Goal: Transaction & Acquisition: Purchase product/service

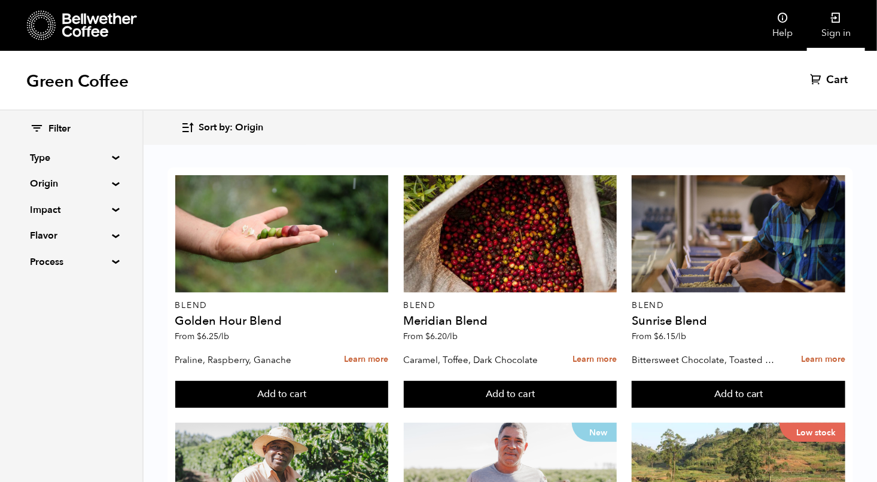
click at [834, 23] on icon at bounding box center [836, 18] width 12 height 12
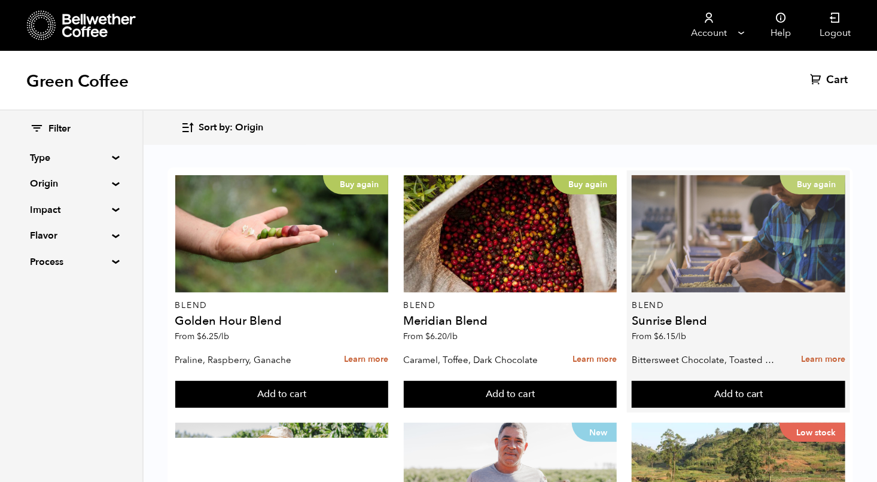
click at [701, 244] on div "Buy again" at bounding box center [737, 233] width 213 height 117
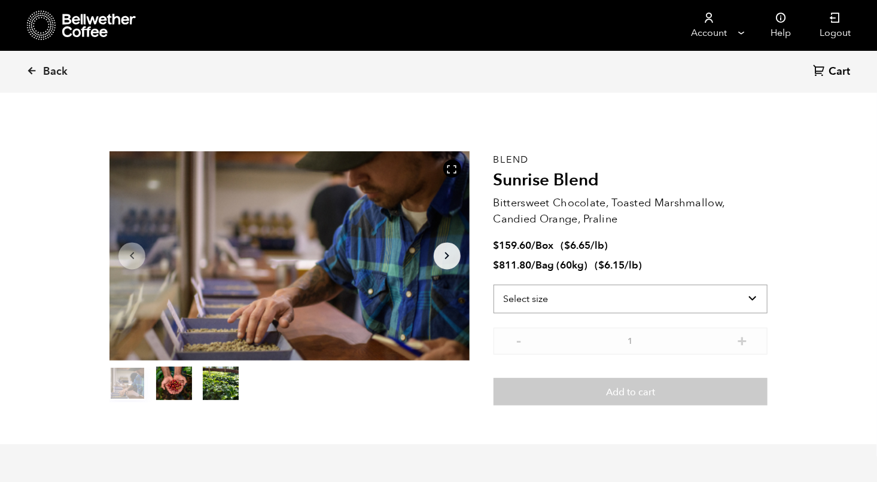
click at [613, 293] on select "Select size Bag (60kg) (132 lbs) Box (24 lbs)" at bounding box center [630, 299] width 274 height 29
select select "bag-3"
click at [493, 285] on select "Select size Bag (60kg) (132 lbs) Box (24 lbs)" at bounding box center [630, 299] width 274 height 29
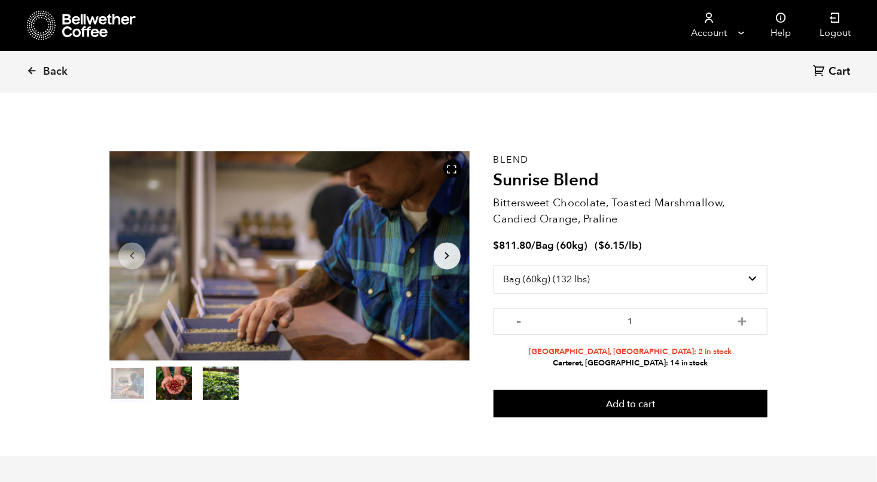
click at [783, 242] on section "Item 1 of 3 Arrow Left Arrow Right item 0 item 1 item 2 Item 1 of 3 Blend Sunri…" at bounding box center [439, 284] width 718 height 344
click at [743, 317] on button "+" at bounding box center [741, 320] width 15 height 12
type input "3"
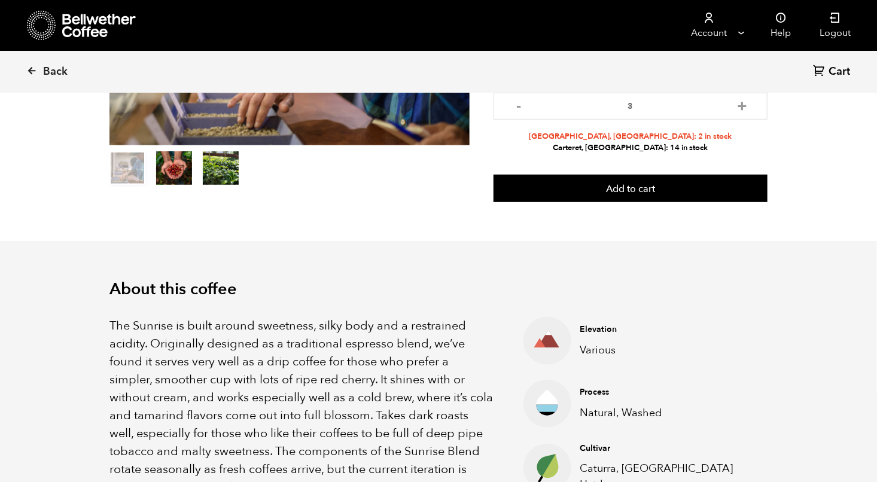
scroll to position [239, 0]
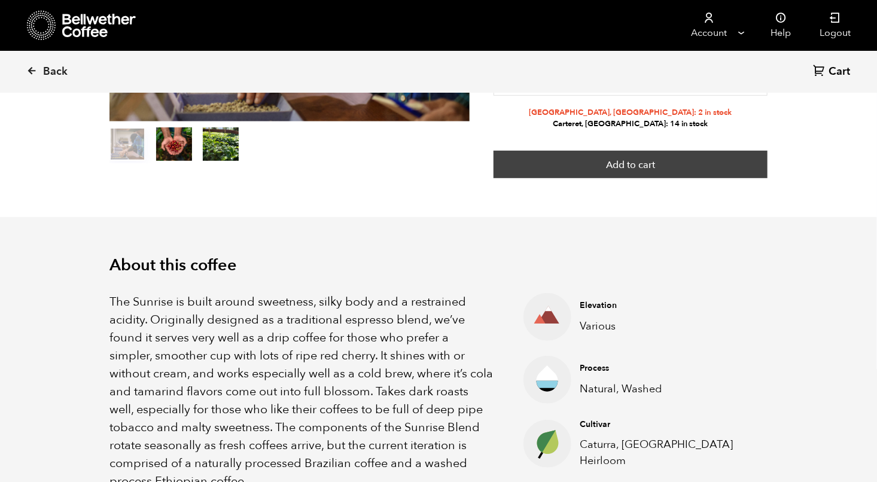
click at [646, 160] on button "Add to cart" at bounding box center [630, 165] width 274 height 28
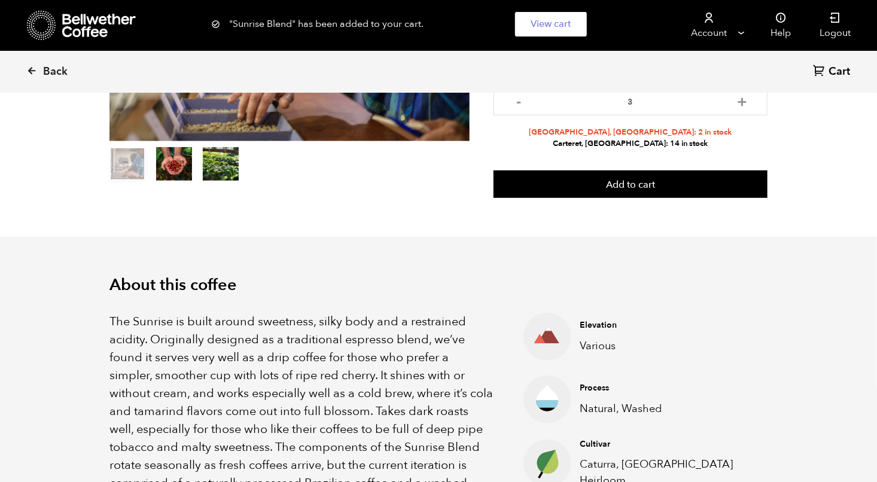
scroll to position [60, 0]
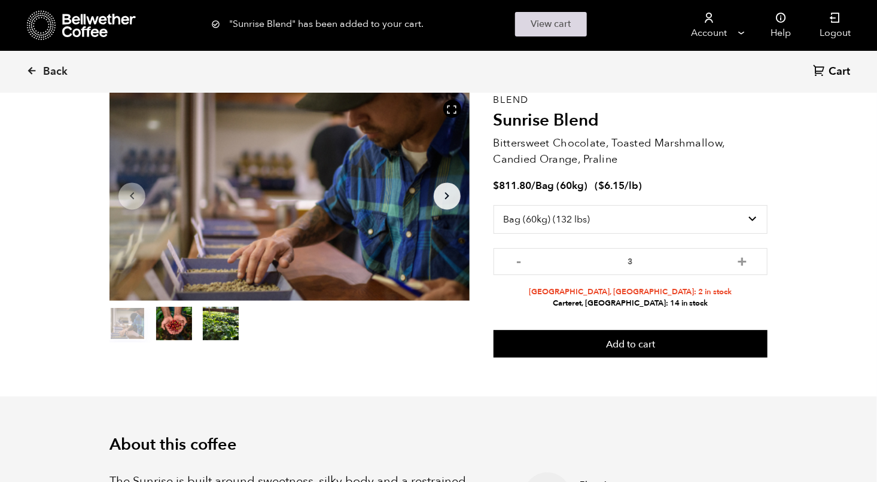
click at [551, 29] on link "View cart" at bounding box center [551, 24] width 72 height 25
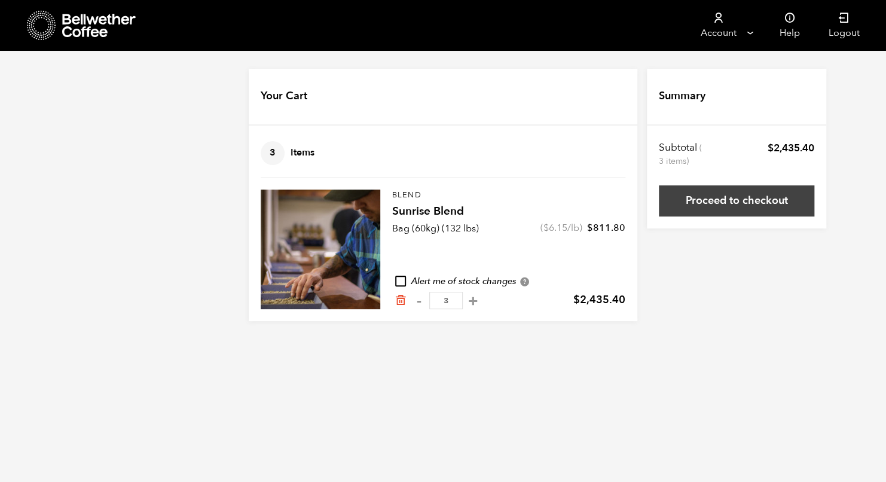
click at [727, 185] on link "Proceed to checkout" at bounding box center [736, 200] width 155 height 31
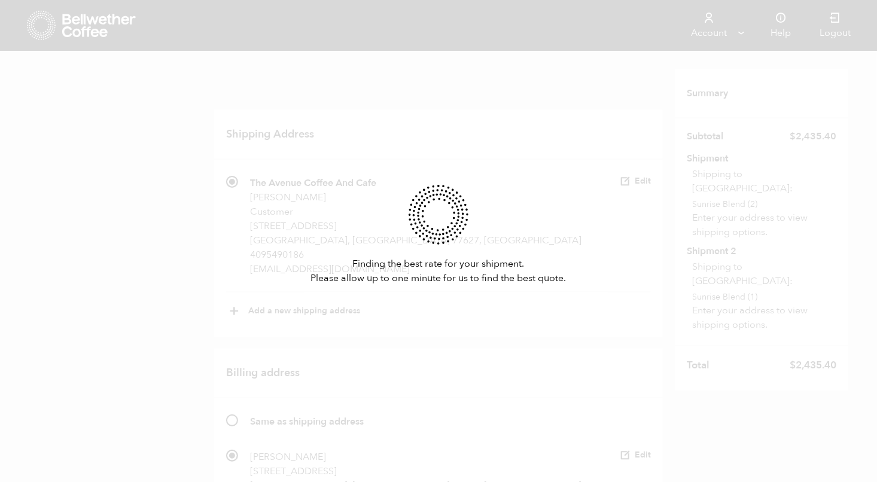
radio input "true"
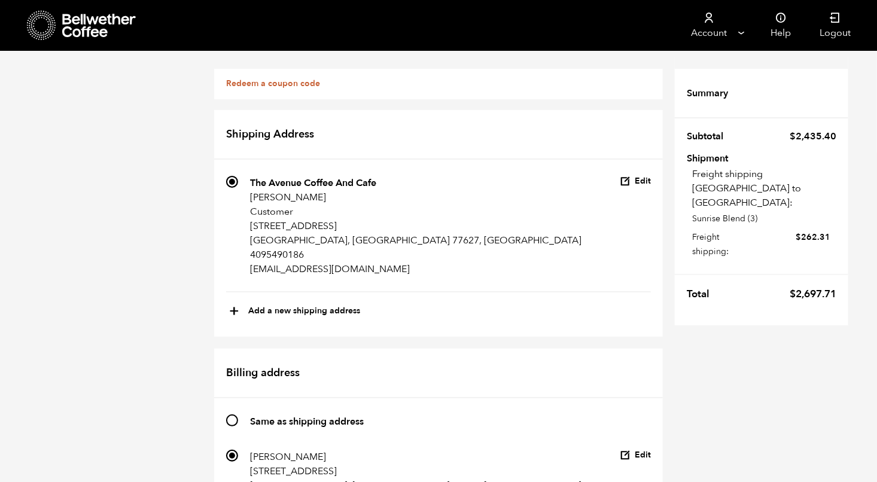
scroll to position [565, 0]
radio input "true"
